Goal: Check status: Check status

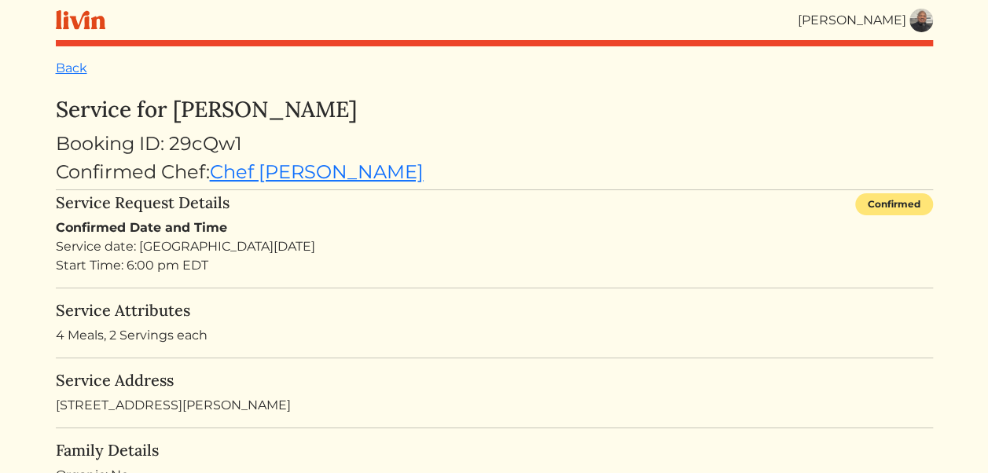
click at [918, 19] on img at bounding box center [922, 21] width 24 height 24
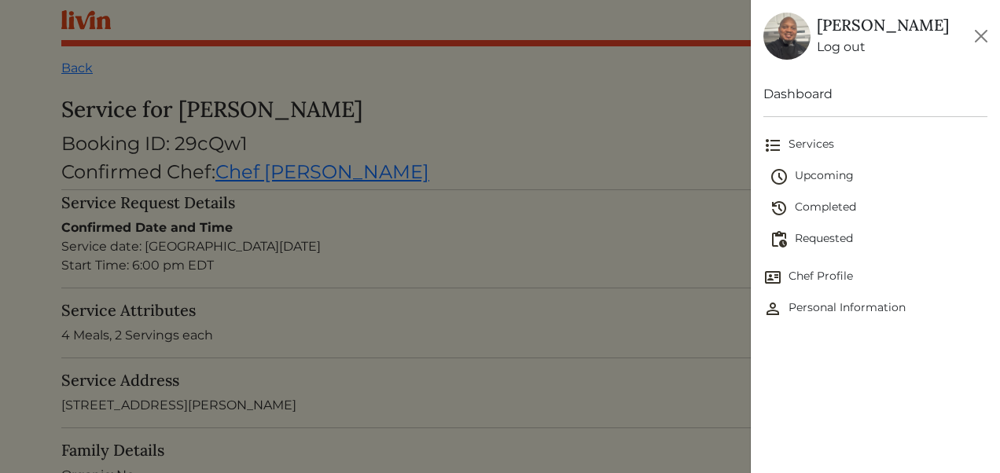
click at [827, 176] on span "Upcoming" at bounding box center [879, 176] width 218 height 19
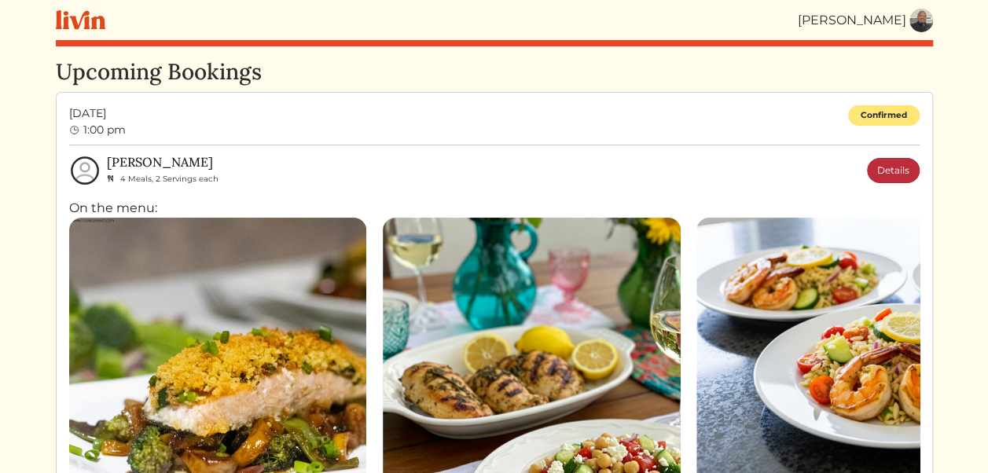
click at [892, 167] on link "Details" at bounding box center [893, 170] width 53 height 25
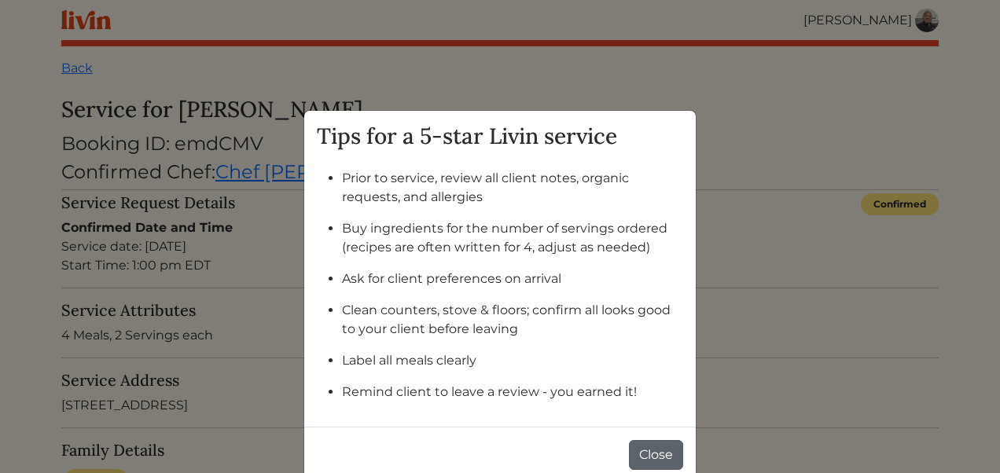
click at [649, 447] on button "Close" at bounding box center [656, 455] width 54 height 30
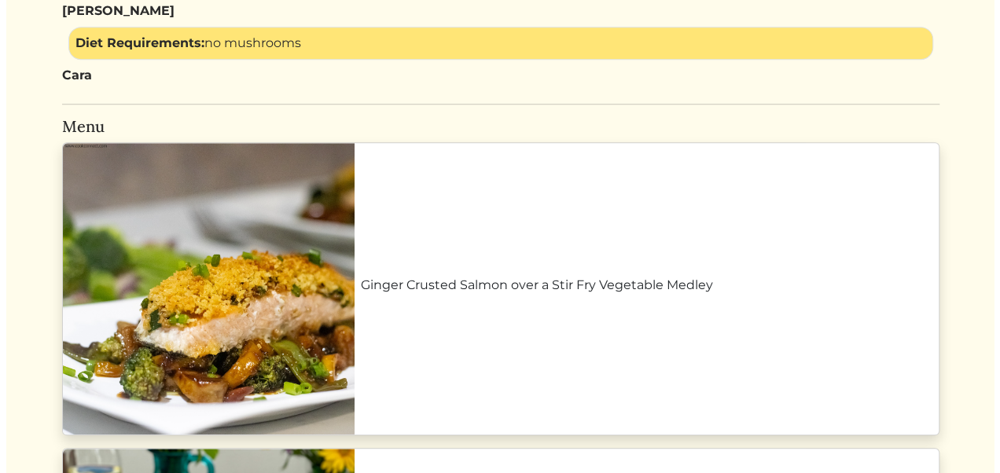
scroll to position [623, 0]
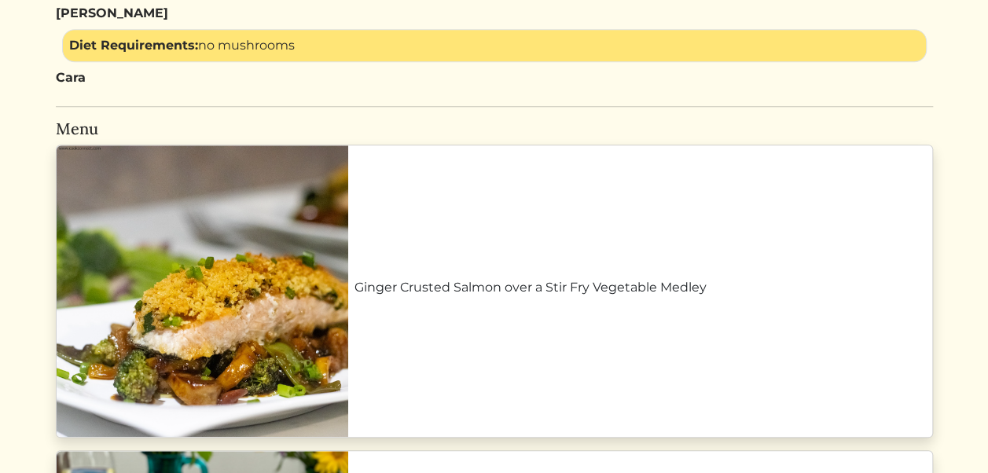
click at [583, 285] on link "Ginger Crusted Salmon over a Stir Fry Vegetable Medley" at bounding box center [641, 287] width 572 height 19
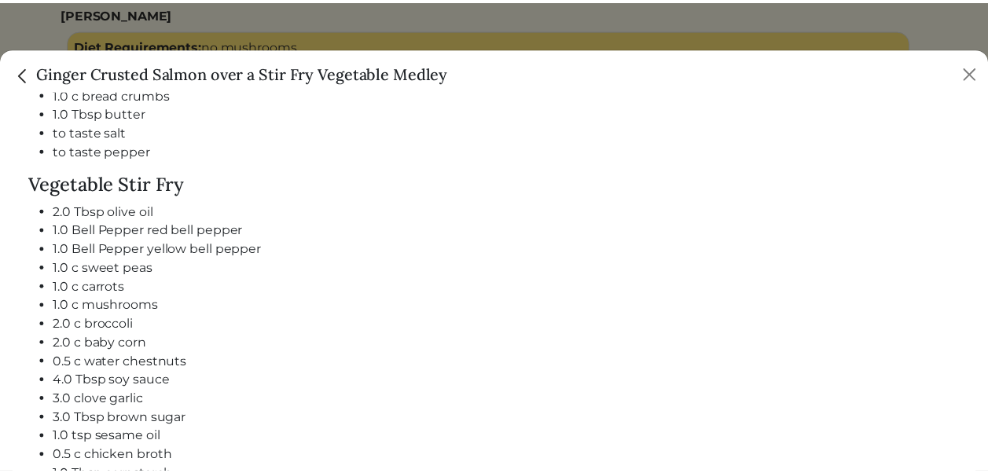
scroll to position [861, 0]
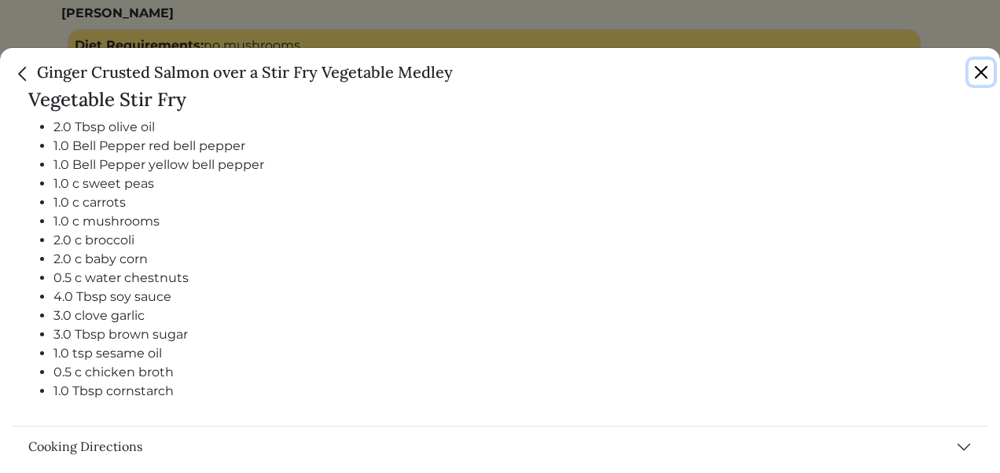
click at [980, 74] on button "Close" at bounding box center [981, 72] width 25 height 25
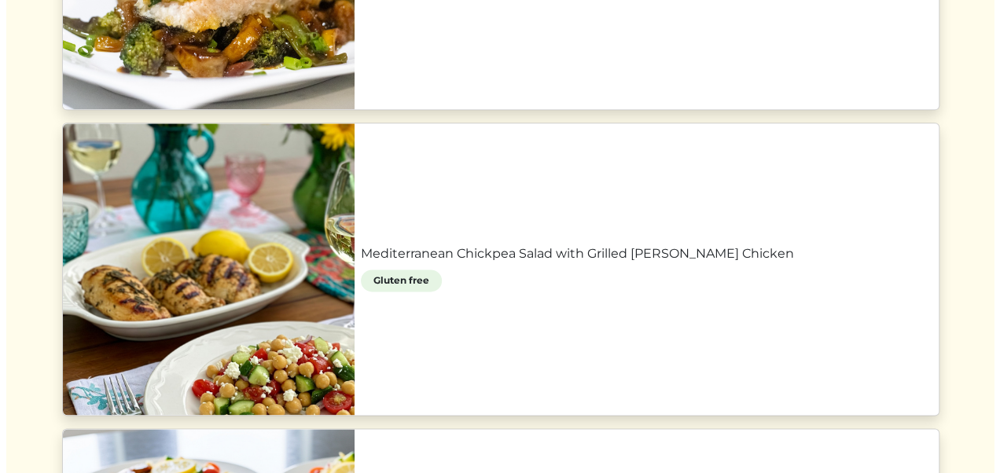
scroll to position [957, 0]
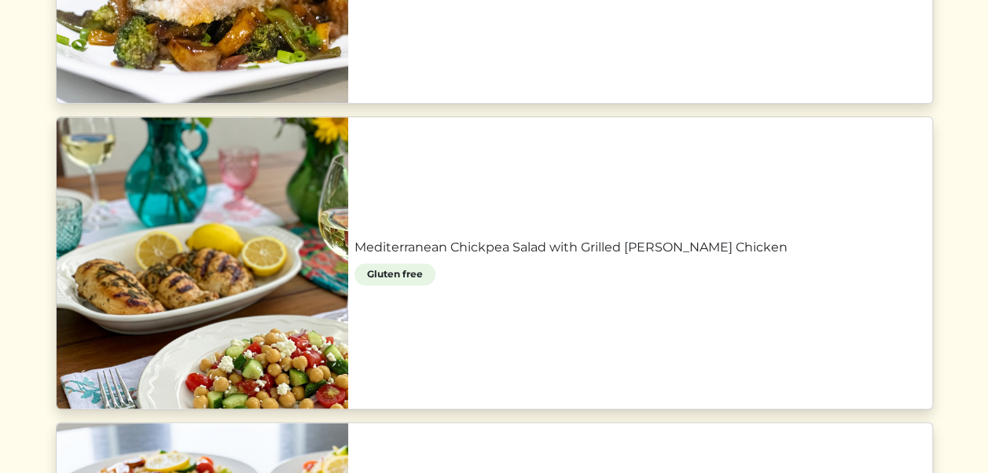
click at [464, 257] on link "Mediterranean Chickpea Salad with Grilled [PERSON_NAME] Chicken" at bounding box center [641, 247] width 572 height 19
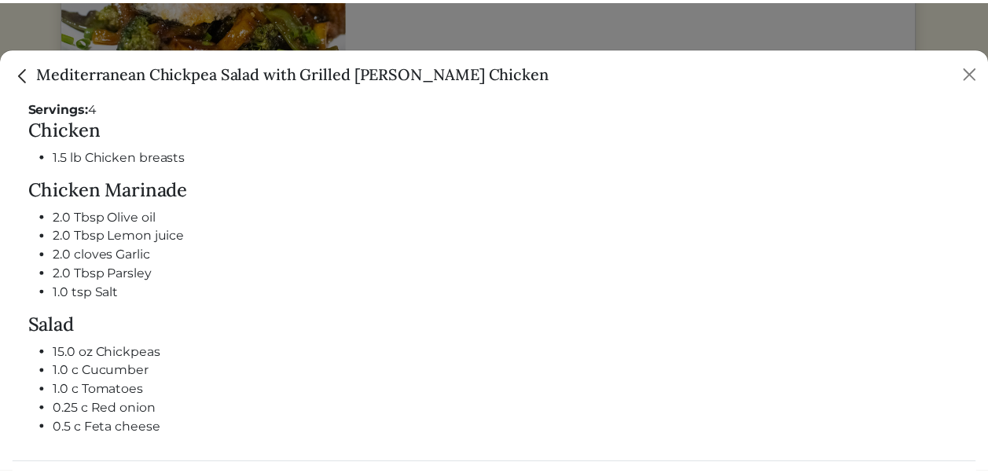
scroll to position [670, 0]
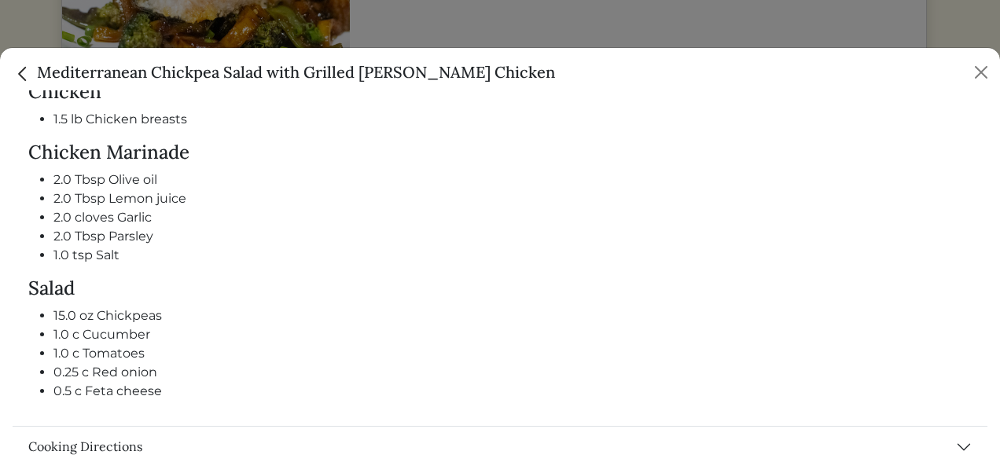
drag, startPoint x: 981, startPoint y: 70, endPoint x: 761, endPoint y: 168, distance: 241.1
click at [761, 171] on li "2.0 Tbsp Olive oil" at bounding box center [512, 180] width 918 height 19
click at [980, 72] on button "Close" at bounding box center [981, 72] width 25 height 25
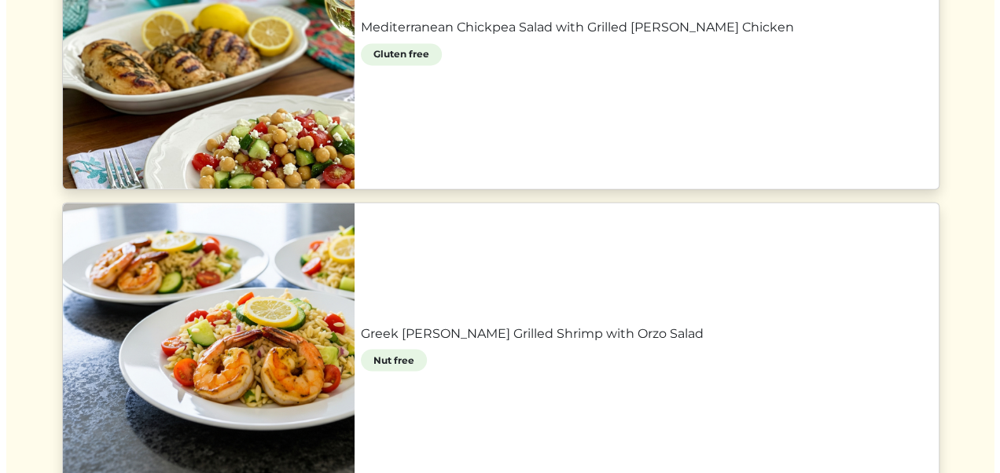
scroll to position [1249, 0]
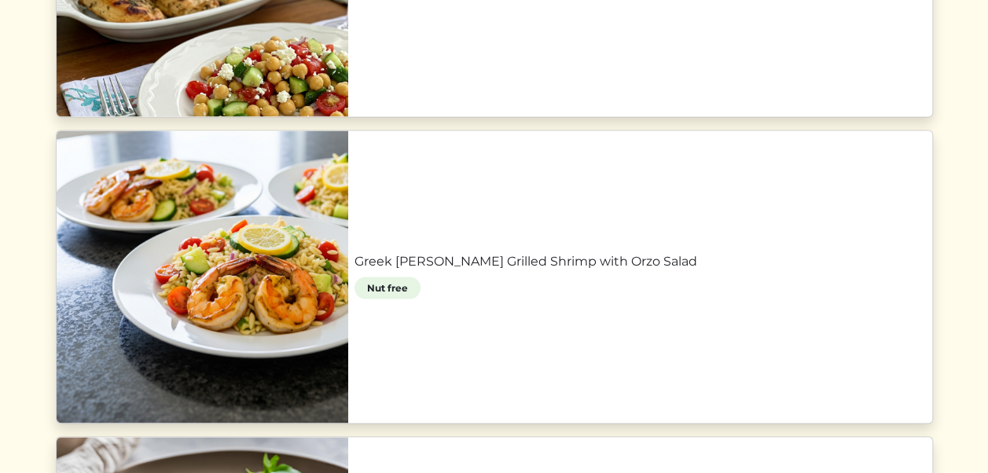
click at [730, 270] on link "Greek [PERSON_NAME] Grilled Shrimp with Orzo Salad" at bounding box center [641, 261] width 572 height 19
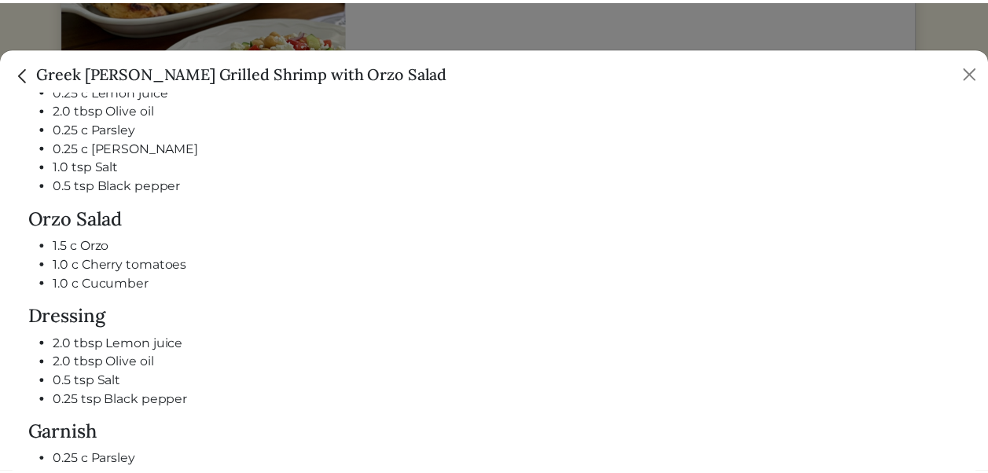
scroll to position [776, 0]
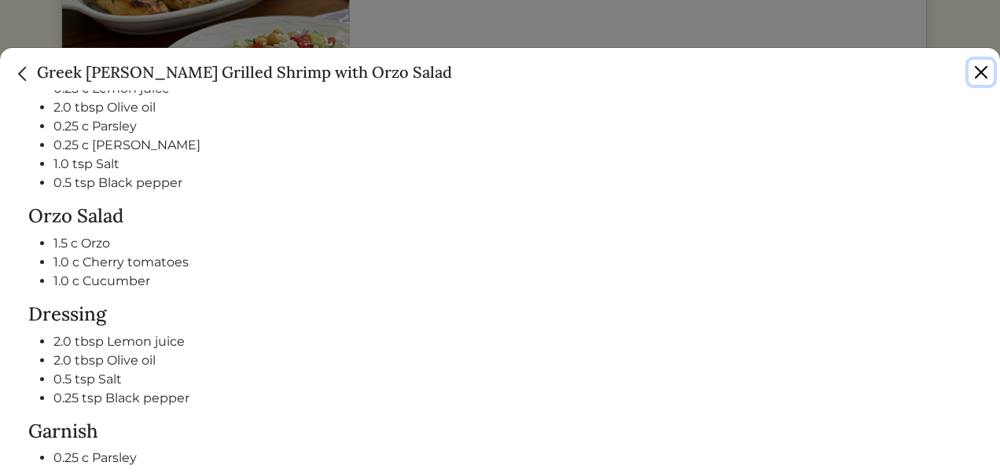
click at [978, 71] on button "Close" at bounding box center [981, 72] width 25 height 25
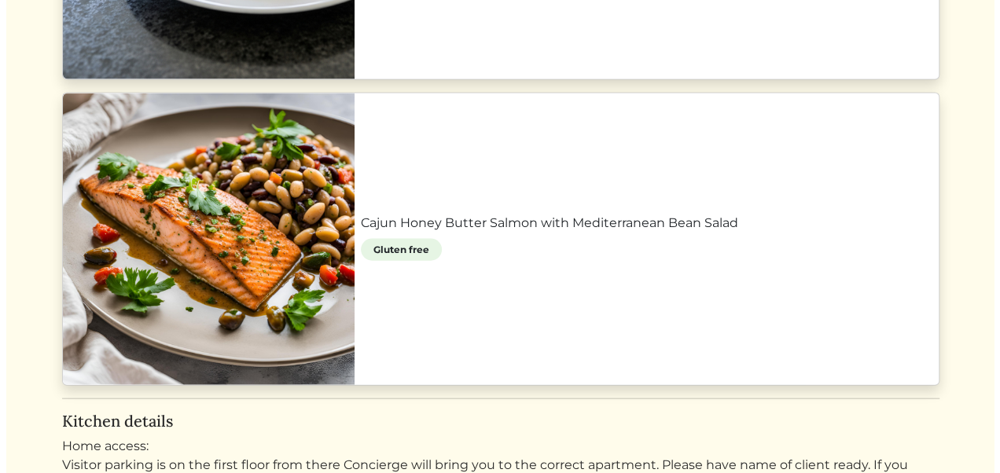
scroll to position [1594, 0]
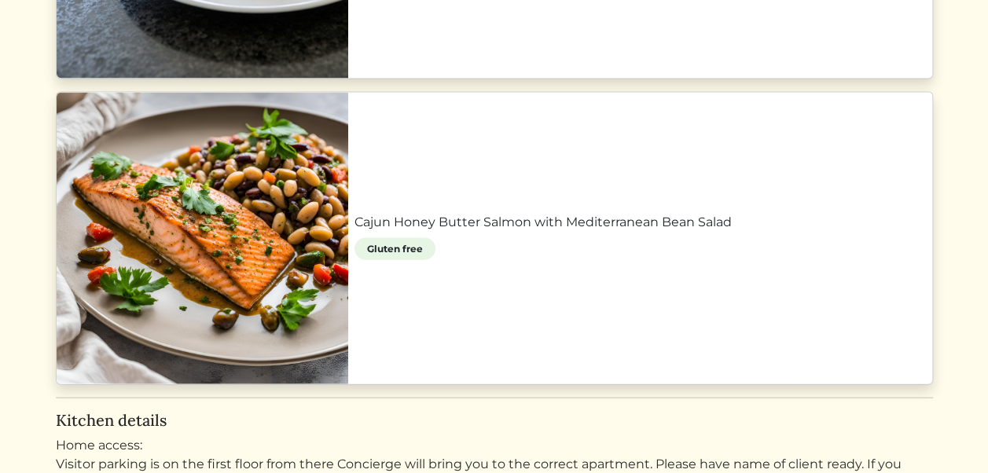
click at [692, 232] on link "Cajun Honey Butter Salmon with Mediterranean Bean Salad" at bounding box center [641, 222] width 572 height 19
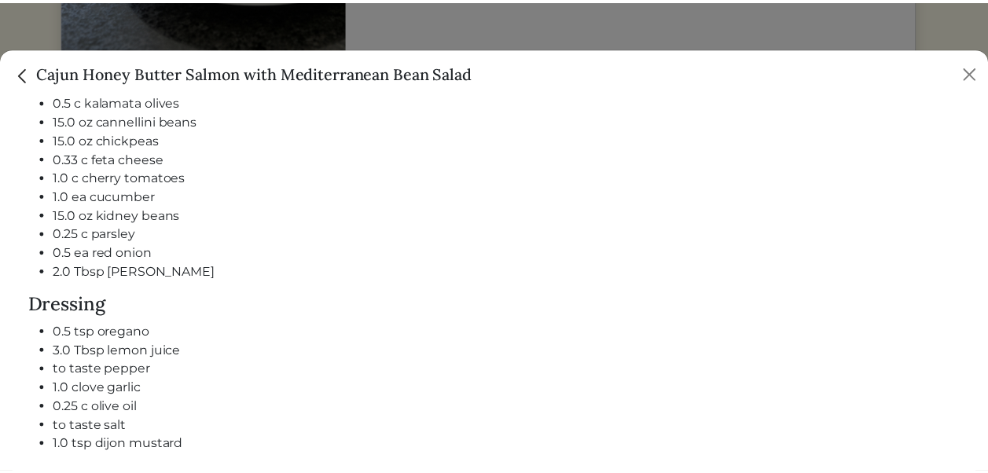
scroll to position [973, 0]
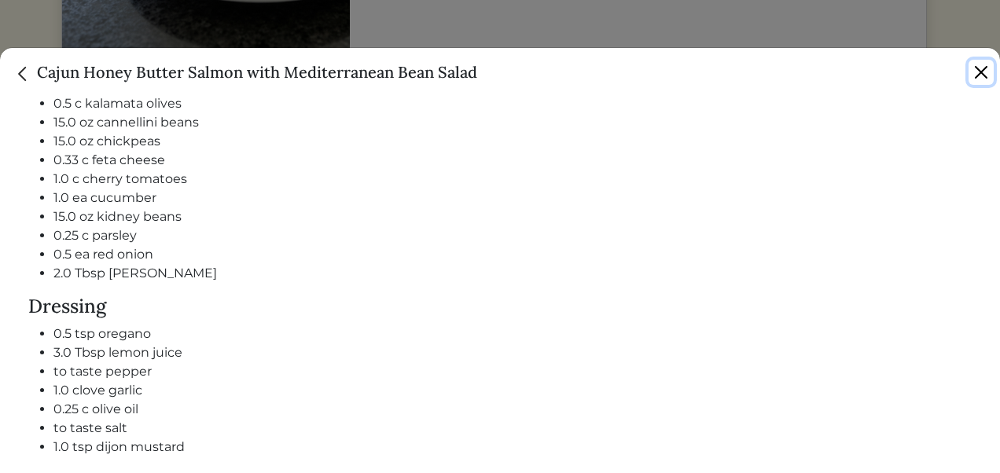
click at [980, 74] on button "Close" at bounding box center [981, 72] width 25 height 25
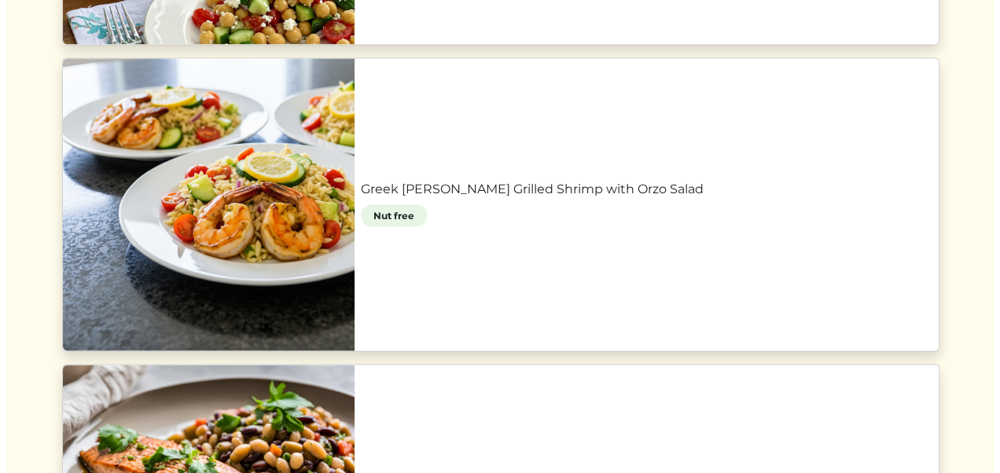
scroll to position [1309, 0]
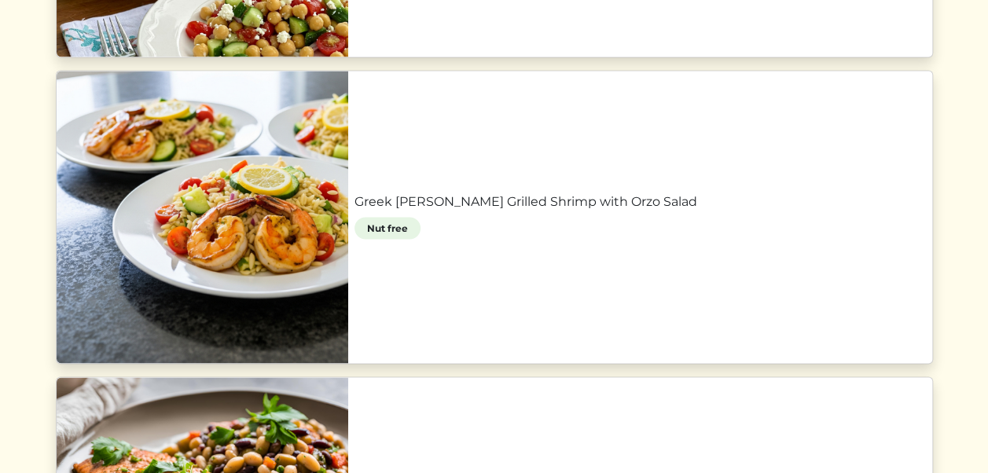
click at [874, 192] on link "Greek [PERSON_NAME] Grilled Shrimp with Orzo Salad" at bounding box center [641, 201] width 572 height 19
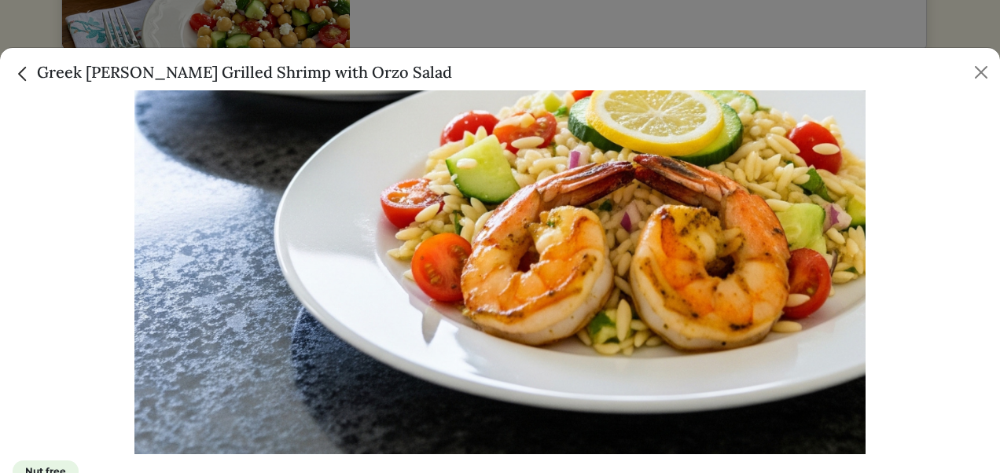
scroll to position [161, 0]
